Goal: Navigation & Orientation: Find specific page/section

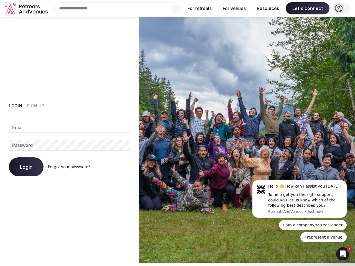
click at [177, 133] on img at bounding box center [247, 140] width 216 height 246
click at [118, 8] on div "Search Popular Destinations [GEOGRAPHIC_DATA], [GEOGRAPHIC_DATA] [GEOGRAPHIC_DA…" at bounding box center [115, 8] width 131 height 12
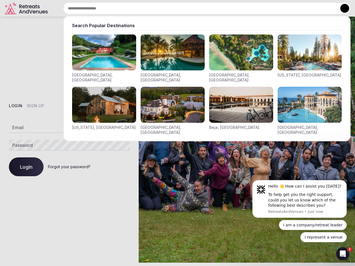
click at [175, 8] on input "text" at bounding box center [206, 8] width 287 height 12
click at [200, 8] on input "text" at bounding box center [206, 8] width 287 height 12
click at [234, 8] on input "text" at bounding box center [206, 8] width 287 height 12
click at [268, 8] on input "text" at bounding box center [206, 8] width 287 height 12
click at [307, 8] on input "text" at bounding box center [206, 8] width 287 height 12
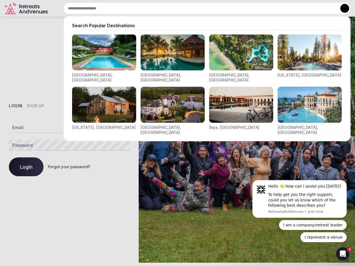
click at [341, 8] on button at bounding box center [344, 8] width 9 height 9
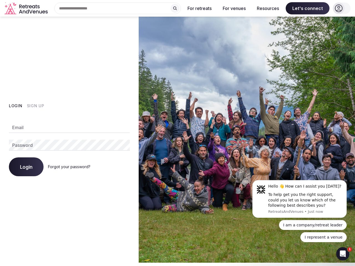
click at [16, 106] on button "Login" at bounding box center [16, 106] width 14 height 6
click at [35, 106] on button "Sign Up" at bounding box center [35, 106] width 17 height 6
